Goal: Navigation & Orientation: Find specific page/section

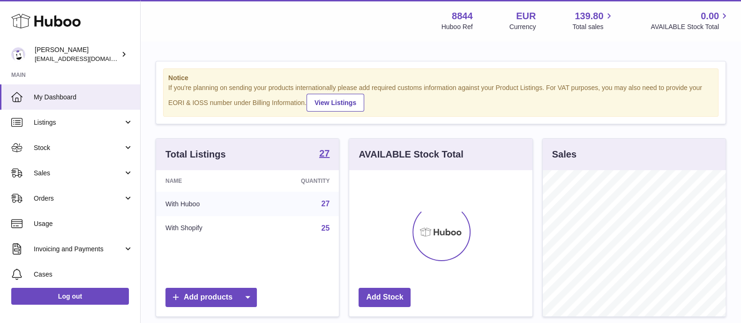
scroll to position [146, 182]
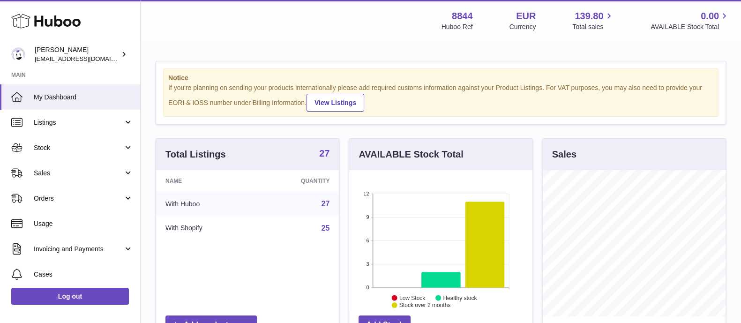
click at [326, 153] on strong "27" at bounding box center [324, 153] width 10 height 9
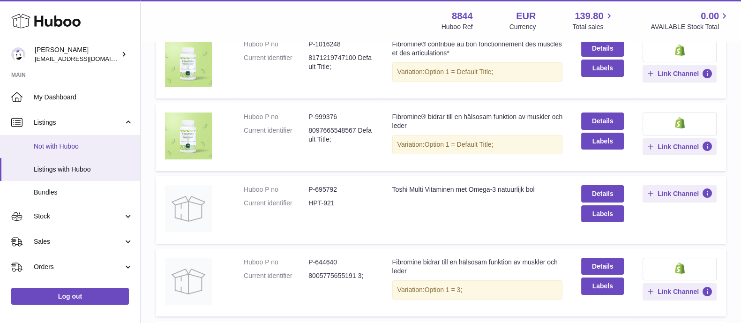
scroll to position [117, 0]
